Goal: Task Accomplishment & Management: Manage account settings

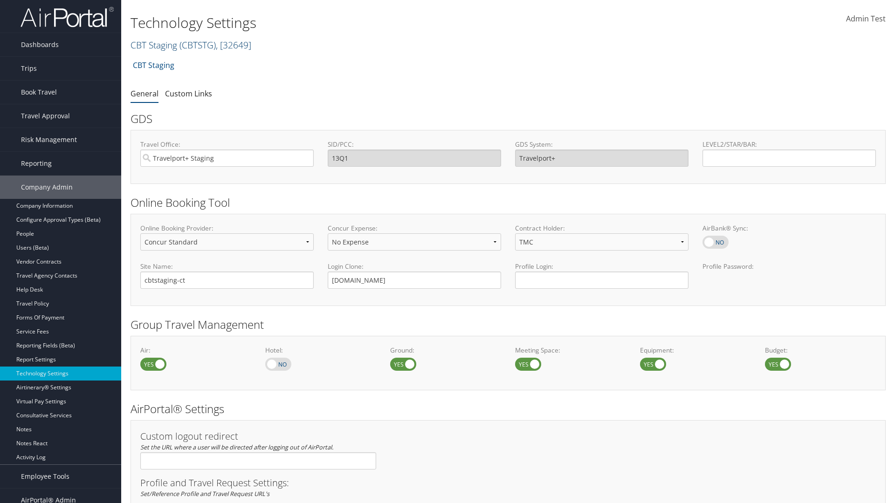
click at [154, 45] on link "CBT Staging ( CBTSTG ) , [ 32649 ]" at bounding box center [191, 45] width 121 height 13
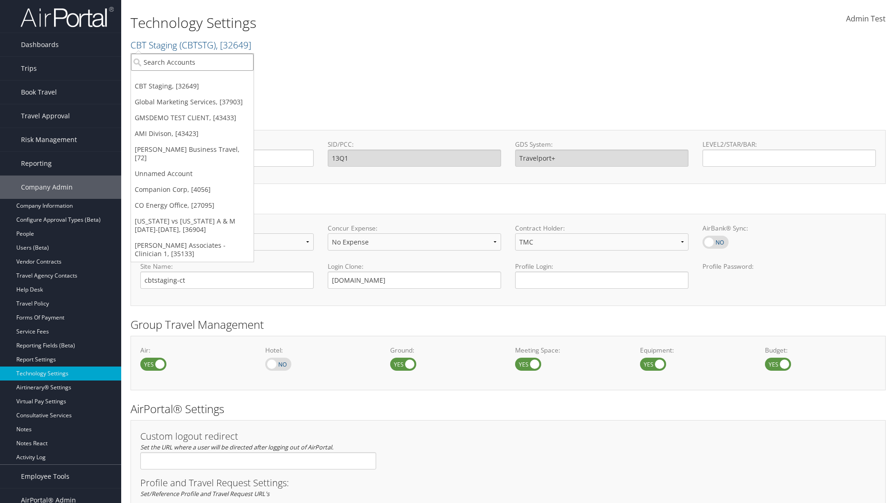
click at [192, 62] on input "search" at bounding box center [192, 62] width 123 height 17
type input "GMSDEMO TEST CLIENT"
click at [218, 79] on div "GMSDEMO TEST CLIENT (GMSDEMOCHILDR), [43433]" at bounding box center [218, 79] width 184 height 8
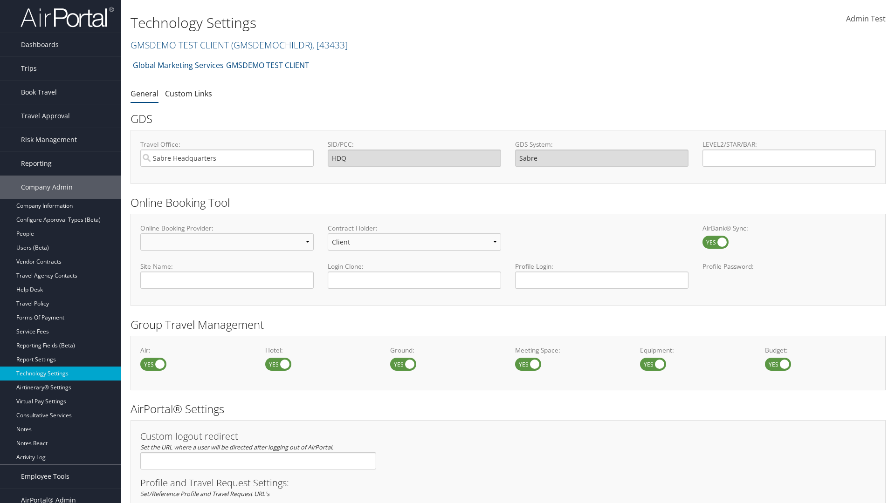
scroll to position [316, 0]
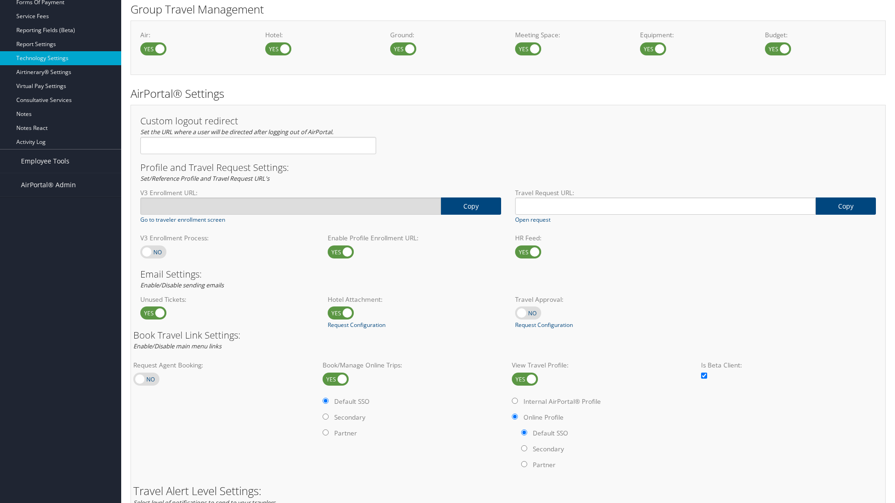
click at [153, 252] on label at bounding box center [153, 252] width 26 height 13
click at [151, 252] on input "checkbox" at bounding box center [148, 253] width 6 height 6
checkbox input "true"
type input "https://staging-airportal.cbtat.com/enroll/301946"
click at [153, 252] on label at bounding box center [153, 252] width 26 height 13
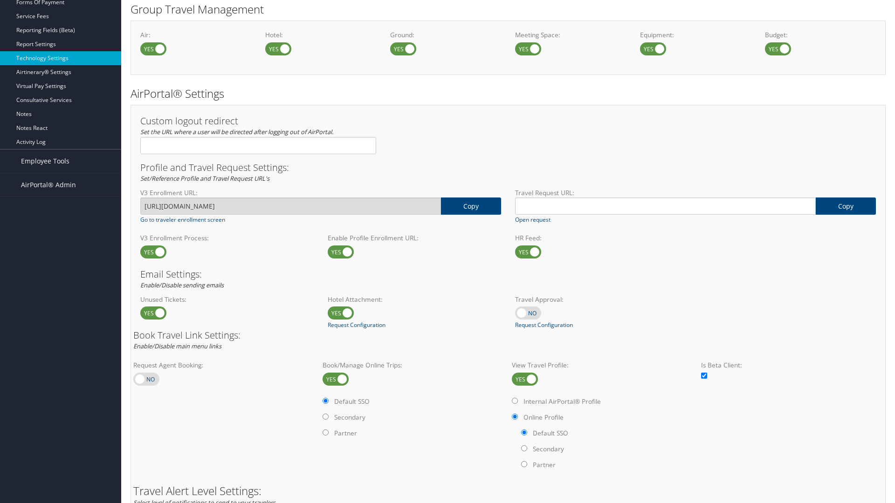
click at [151, 252] on input "checkbox" at bounding box center [148, 253] width 6 height 6
checkbox input "false"
